Goal: Task Accomplishment & Management: Use online tool/utility

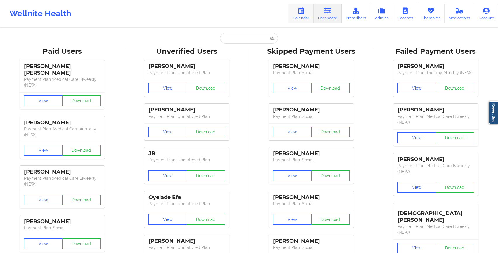
click at [298, 12] on link "Calendar" at bounding box center [300, 13] width 25 height 19
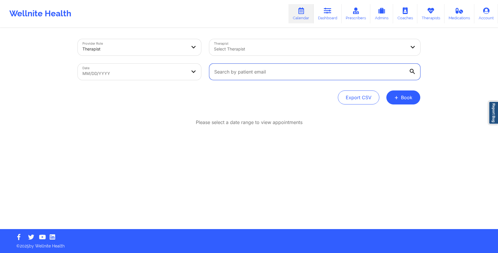
click at [226, 74] on input "text" at bounding box center [314, 72] width 211 height 16
paste input "[EMAIL_ADDRESS][DOMAIN_NAME]"
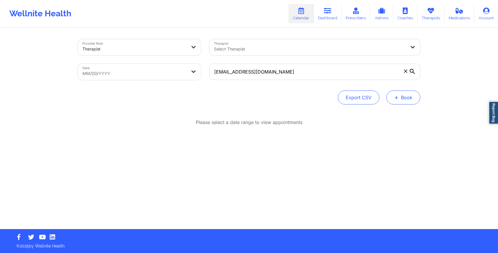
click at [411, 97] on button "+ Book" at bounding box center [403, 98] width 34 height 14
click at [367, 86] on div "Provider Role Therapist Therapist Select Therapist Date MM/DD/YYYY [EMAIL_ADDRE…" at bounding box center [249, 71] width 342 height 65
click at [411, 72] on icon at bounding box center [411, 71] width 5 height 5
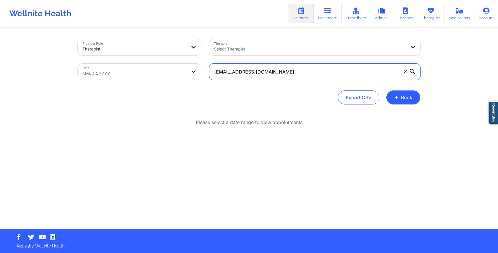
click at [411, 72] on input "[EMAIL_ADDRESS][DOMAIN_NAME]" at bounding box center [314, 72] width 211 height 16
click at [371, 71] on input "[EMAIL_ADDRESS][DOMAIN_NAME]" at bounding box center [314, 72] width 211 height 16
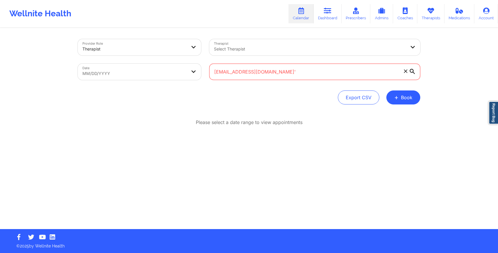
click at [332, 76] on input "[EMAIL_ADDRESS][DOMAIN_NAME]'" at bounding box center [314, 72] width 211 height 16
type input "[EMAIL_ADDRESS][DOMAIN_NAME]"
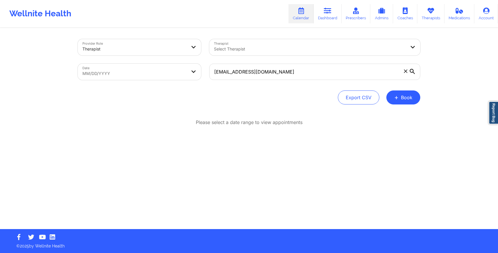
click at [411, 71] on icon at bounding box center [411, 71] width 5 height 5
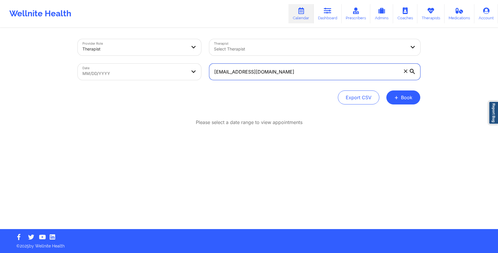
click at [411, 71] on input "[EMAIL_ADDRESS][DOMAIN_NAME]" at bounding box center [314, 72] width 211 height 16
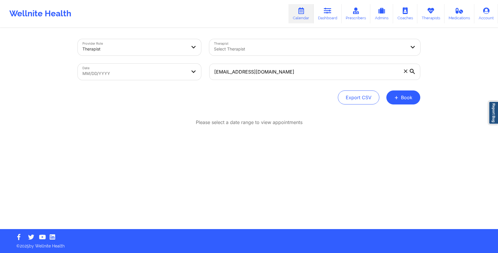
click at [122, 74] on body "Wellnite Health Calendar Dashboard Prescribers Admins Coaches Therapists Medica…" at bounding box center [249, 126] width 498 height 253
select select "2025-8"
select select "2025-9"
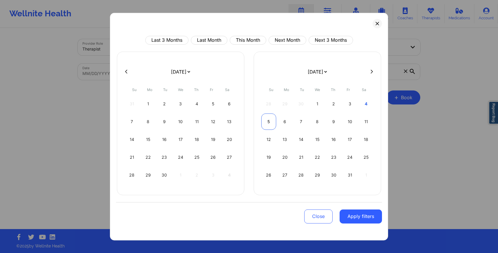
click at [270, 121] on div "5" at bounding box center [268, 121] width 15 height 16
select select "2025-9"
select select "2025-10"
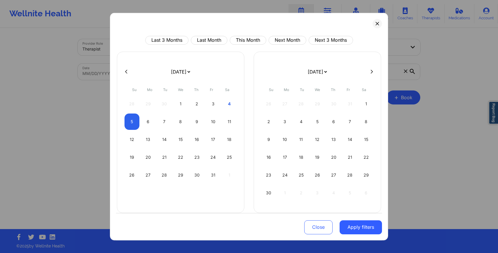
click at [270, 121] on div "2" at bounding box center [268, 121] width 15 height 16
select select "2025-9"
select select "2025-10"
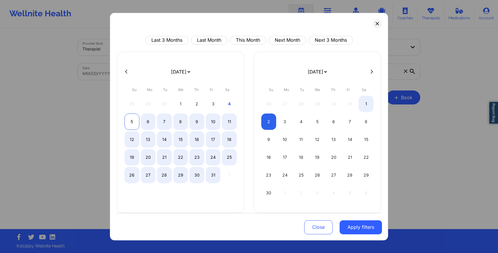
click at [130, 121] on div "5" at bounding box center [131, 121] width 15 height 16
select select "2025-9"
select select "2025-10"
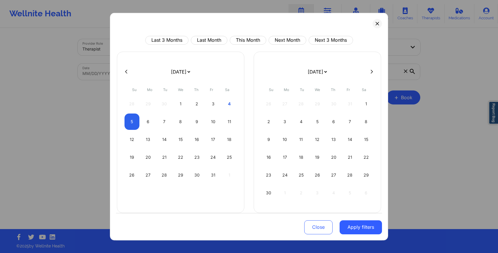
select select "2025-9"
select select "2025-10"
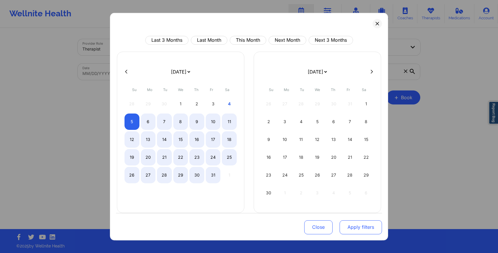
click at [360, 226] on button "Apply filters" at bounding box center [360, 227] width 42 height 14
select select "2025-9"
select select "2025-10"
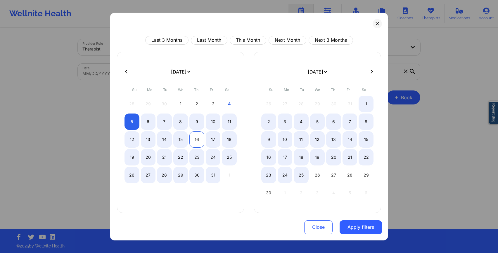
select select "2025-9"
select select "2025-10"
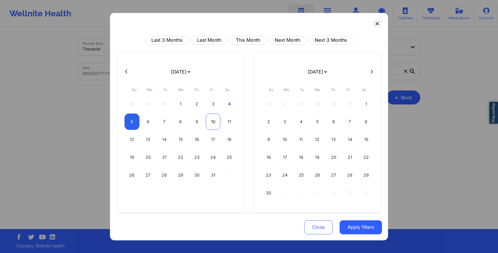
select select "2025-9"
select select "2025-10"
select select "2025-9"
select select "2025-10"
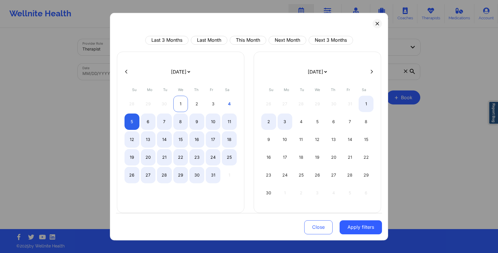
select select "2025-9"
select select "2025-10"
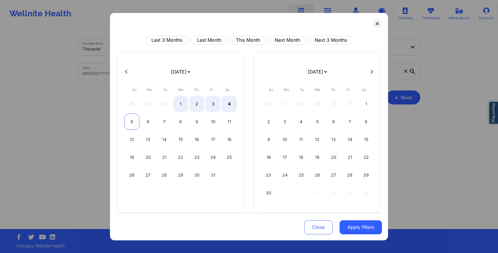
select select "2025-9"
select select "2025-10"
click at [128, 119] on div "5" at bounding box center [131, 121] width 15 height 16
select select "2025-9"
select select "2025-10"
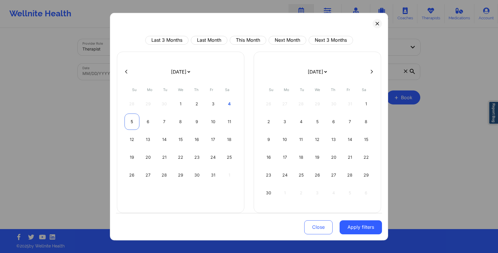
click at [128, 119] on div "5" at bounding box center [131, 121] width 15 height 16
select select "2025-9"
select select "2025-10"
select select "2025-9"
select select "2025-10"
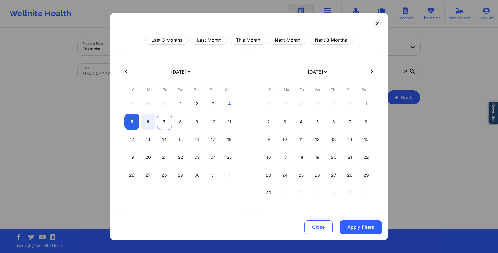
select select "2025-9"
select select "2025-10"
select select "2025-9"
select select "2025-10"
select select "2025-9"
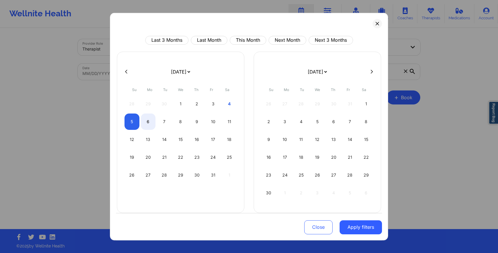
select select "2025-10"
select select "2025-9"
select select "2025-10"
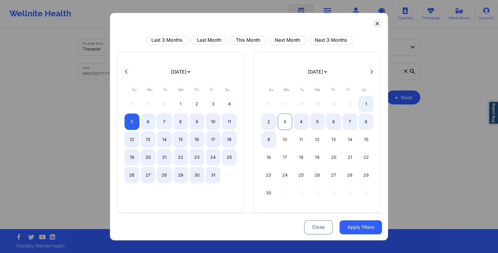
select select "2025-9"
select select "2025-10"
select select "2025-9"
select select "2025-10"
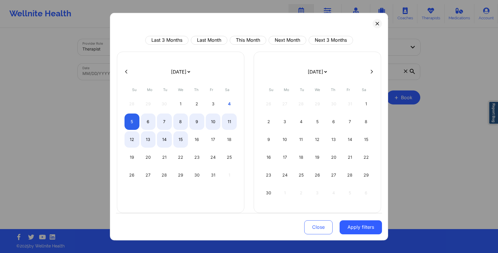
select select "2025-9"
select select "2025-10"
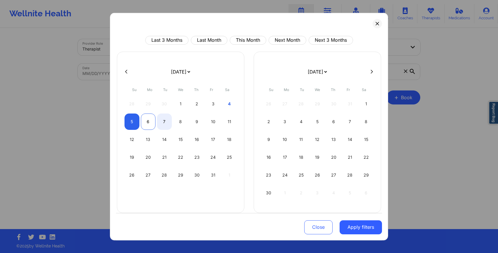
select select "2025-9"
select select "2025-10"
click at [152, 123] on div "6" at bounding box center [148, 121] width 15 height 16
select select "2025-9"
select select "2025-10"
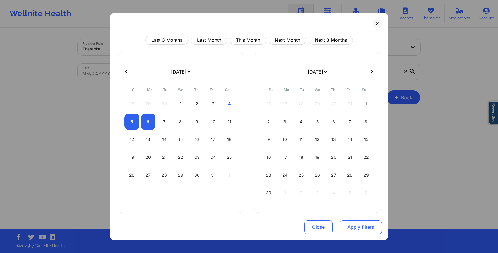
click at [350, 228] on button "Apply filters" at bounding box center [360, 227] width 42 height 14
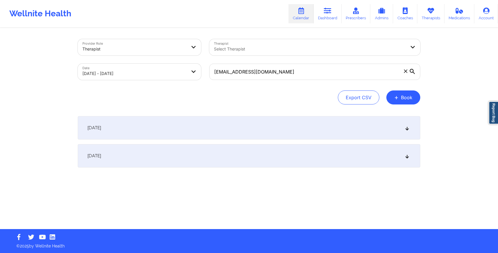
click at [249, 125] on div "[DATE]" at bounding box center [249, 127] width 342 height 23
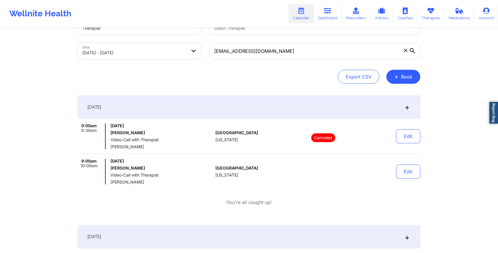
scroll to position [21, 0]
drag, startPoint x: 107, startPoint y: 132, endPoint x: 148, endPoint y: 132, distance: 40.9
click at [148, 132] on div "9:00am 9:30am [DATE] [PERSON_NAME] Video-Call with Therapist [PERSON_NAME]" at bounding box center [145, 136] width 135 height 26
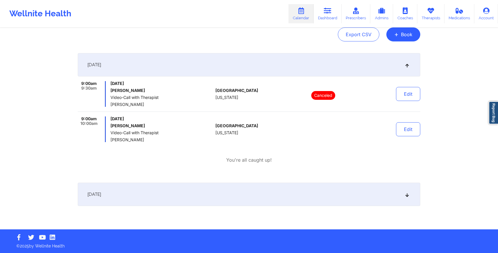
click at [157, 199] on div "[DATE]" at bounding box center [249, 194] width 342 height 23
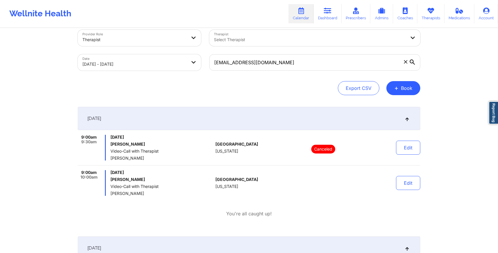
scroll to position [0, 0]
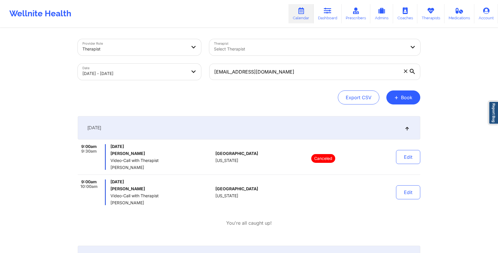
select select "2025-9"
select select "2025-10"
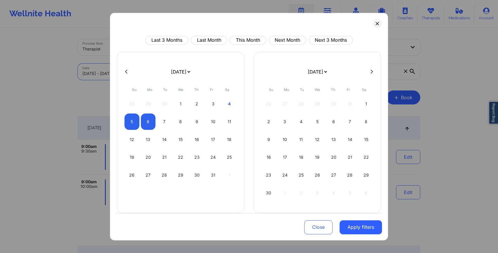
click at [107, 73] on body "Wellnite Health Calendar Dashboard Prescribers Admins Coaches Therapists Medica…" at bounding box center [249, 126] width 498 height 253
click at [150, 122] on div "6" at bounding box center [148, 121] width 15 height 16
select select "2025-9"
select select "2025-10"
select select "2025-9"
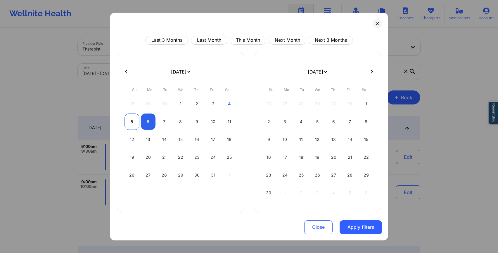
select select "2025-10"
click at [132, 124] on div "5" at bounding box center [131, 121] width 15 height 16
select select "2025-9"
select select "2025-10"
select select "2025-9"
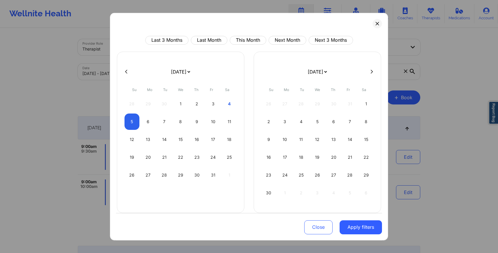
select select "2025-10"
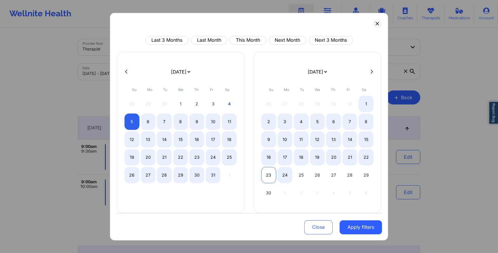
select select "2025-9"
select select "2025-10"
select select "2025-9"
select select "2025-10"
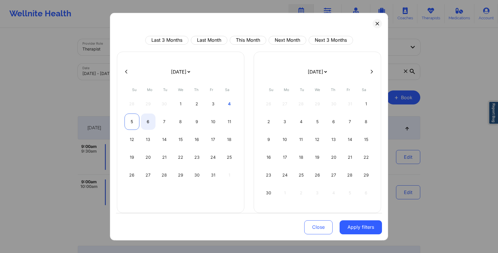
select select "2025-9"
select select "2025-10"
click at [132, 124] on div "5" at bounding box center [131, 121] width 15 height 16
select select "2025-9"
select select "2025-10"
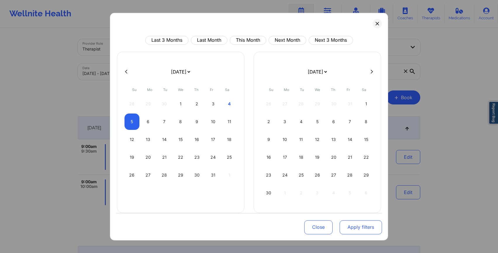
click at [363, 228] on button "Apply filters" at bounding box center [360, 227] width 42 height 14
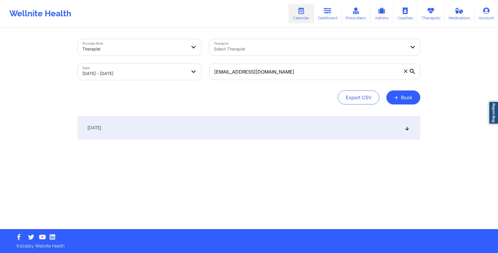
click at [248, 135] on div "[DATE]" at bounding box center [249, 127] width 342 height 23
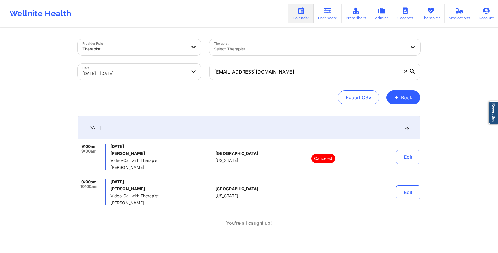
click at [405, 70] on icon at bounding box center [406, 71] width 4 height 4
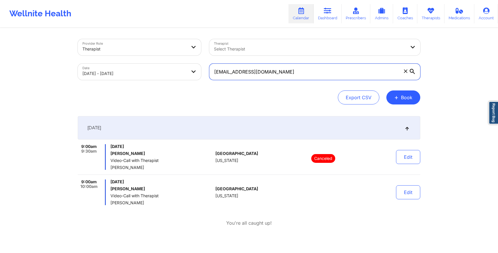
click at [405, 70] on input "[EMAIL_ADDRESS][DOMAIN_NAME]" at bounding box center [314, 72] width 211 height 16
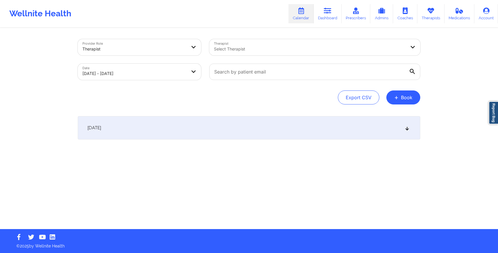
click at [158, 69] on body "Wellnite Health Calendar Dashboard Prescribers Admins Coaches Therapists Medica…" at bounding box center [249, 126] width 498 height 253
select select "2025-9"
select select "2025-10"
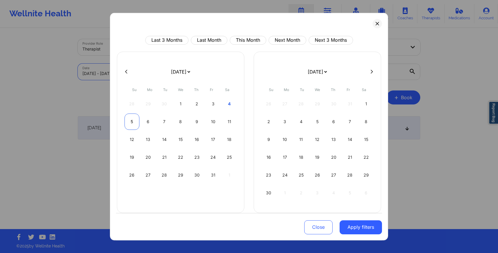
click at [133, 120] on div "5" at bounding box center [131, 121] width 15 height 16
select select "2025-9"
select select "2025-10"
click at [133, 120] on div "5" at bounding box center [131, 121] width 15 height 16
select select "2025-9"
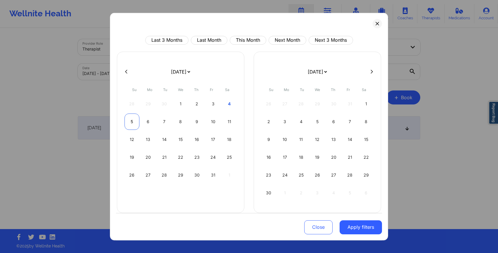
select select "2025-10"
click at [366, 229] on button "Apply filters" at bounding box center [360, 227] width 42 height 14
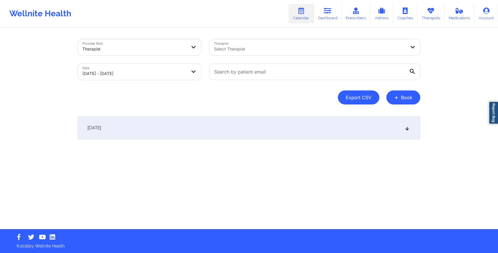
click at [357, 99] on button "Export CSV" at bounding box center [358, 98] width 41 height 14
select select "2025-8"
select select "2025-9"
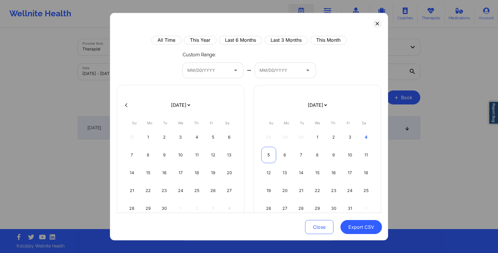
click at [266, 152] on div "5" at bounding box center [268, 155] width 15 height 16
select select "2025-8"
select select "2025-9"
select select "2025-8"
select select "2025-9"
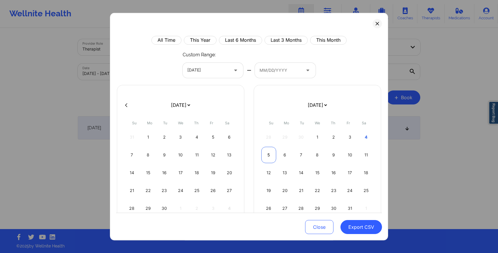
click at [265, 155] on div "5" at bounding box center [268, 155] width 15 height 16
select select "2025-8"
select select "2025-9"
click at [354, 225] on button "Export CSV" at bounding box center [360, 227] width 41 height 14
select select "2025-8"
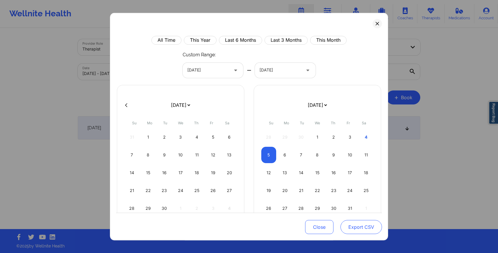
select select "2025-9"
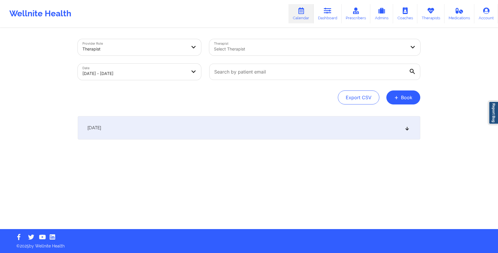
click at [397, 130] on div "[DATE]" at bounding box center [249, 127] width 342 height 23
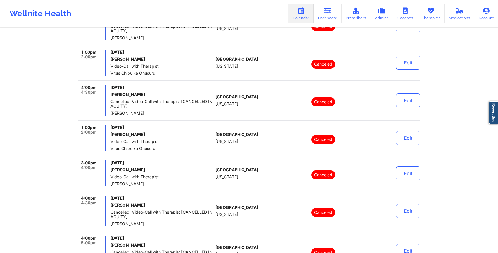
scroll to position [3588, 0]
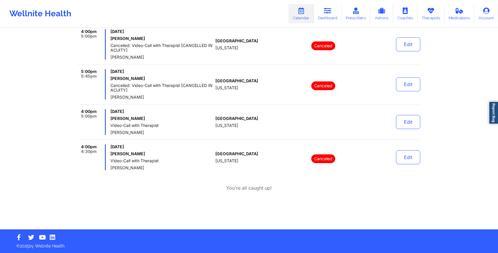
drag, startPoint x: 110, startPoint y: 154, endPoint x: 149, endPoint y: 154, distance: 38.8
click at [149, 154] on div "4:00pm 4:30pm [DATE] [PERSON_NAME] Video-Call with Therapist [PERSON_NAME]" at bounding box center [145, 158] width 135 height 26
copy h6 "[PERSON_NAME]"
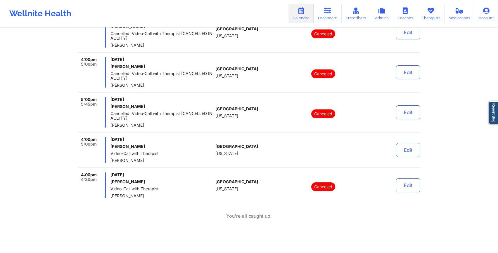
scroll to position [3556, 0]
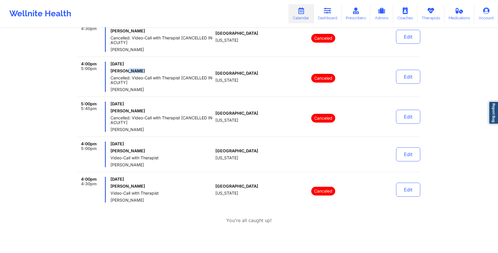
drag, startPoint x: 126, startPoint y: 71, endPoint x: 144, endPoint y: 71, distance: 18.1
click at [144, 71] on h6 "[PERSON_NAME]" at bounding box center [161, 71] width 102 height 5
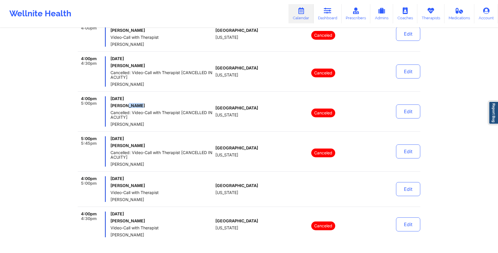
scroll to position [3521, 0]
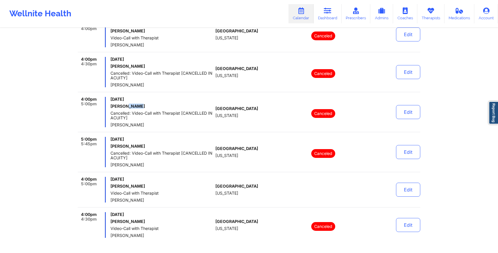
copy h6 "Alley"
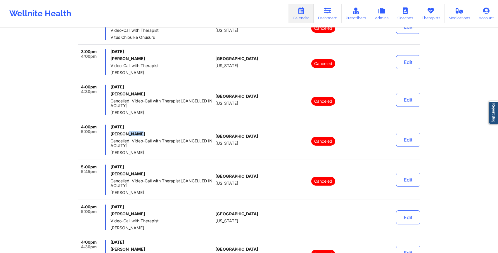
scroll to position [3491, 0]
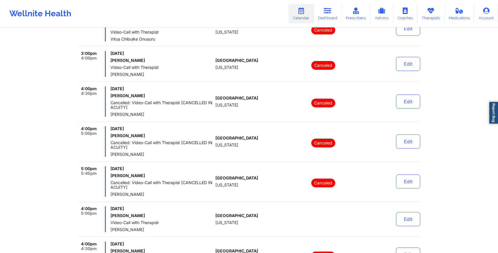
click at [110, 74] on span "[PERSON_NAME]" at bounding box center [161, 74] width 102 height 5
drag, startPoint x: 110, startPoint y: 59, endPoint x: 135, endPoint y: 59, distance: 25.1
click at [135, 59] on h6 "[PERSON_NAME]" at bounding box center [161, 60] width 102 height 5
copy h6 "[PERSON_NAME]"
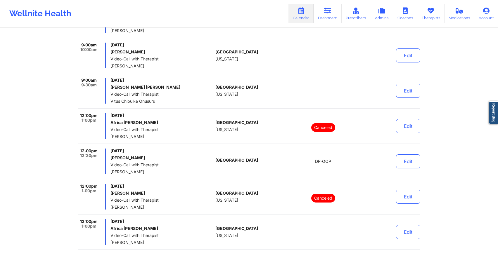
scroll to position [1825, 0]
